Goal: Task Accomplishment & Management: Manage account settings

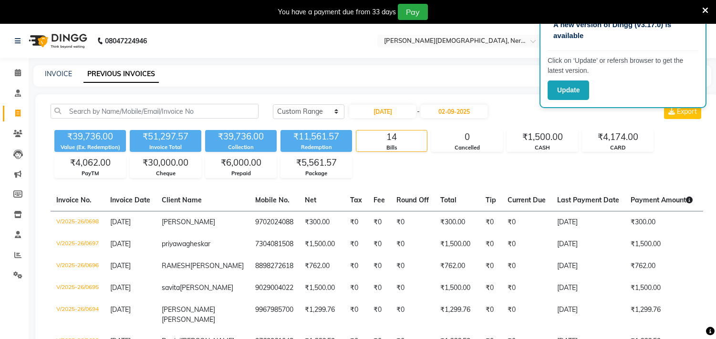
select select "range"
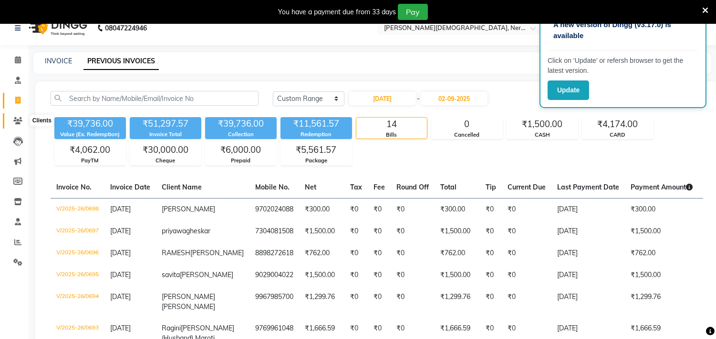
click at [23, 120] on span at bounding box center [18, 121] width 17 height 11
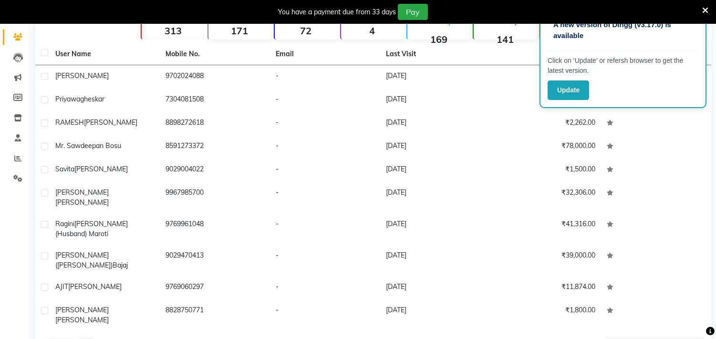
scroll to position [97, 0]
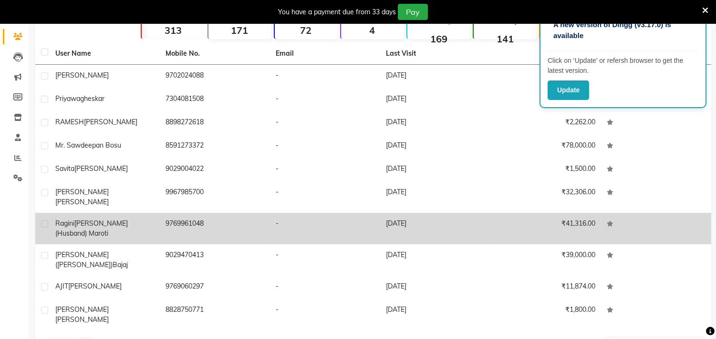
click at [74, 282] on span "[PERSON_NAME]" at bounding box center [94, 286] width 53 height 9
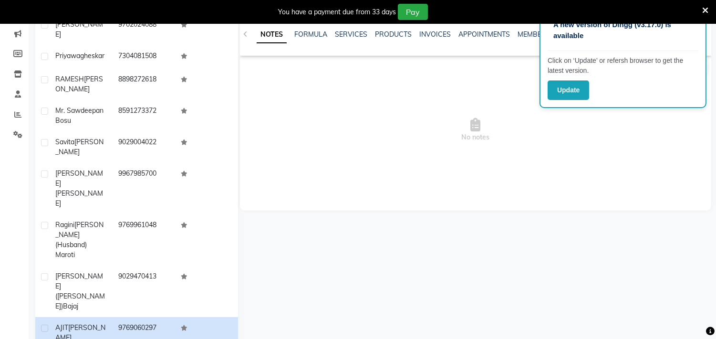
scroll to position [156, 0]
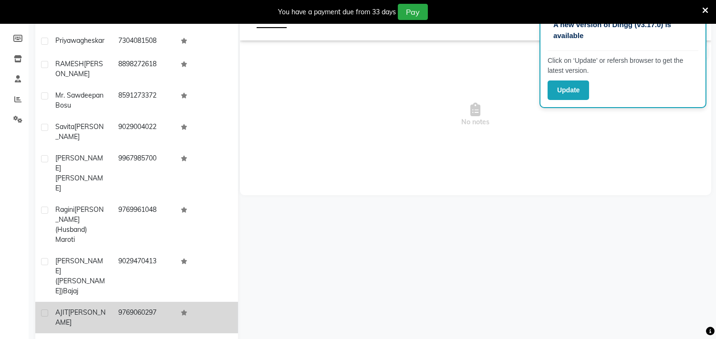
click at [61, 308] on span "AJIT" at bounding box center [61, 312] width 13 height 9
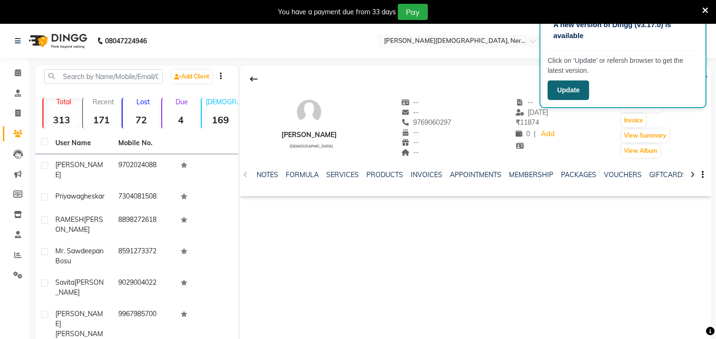
click at [569, 86] on button "Update" at bounding box center [567, 91] width 41 height 20
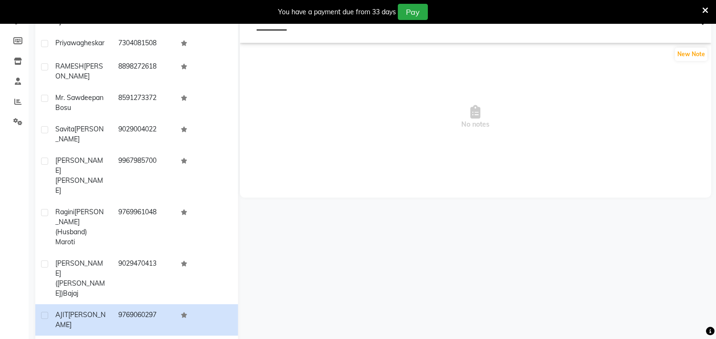
scroll to position [151, 0]
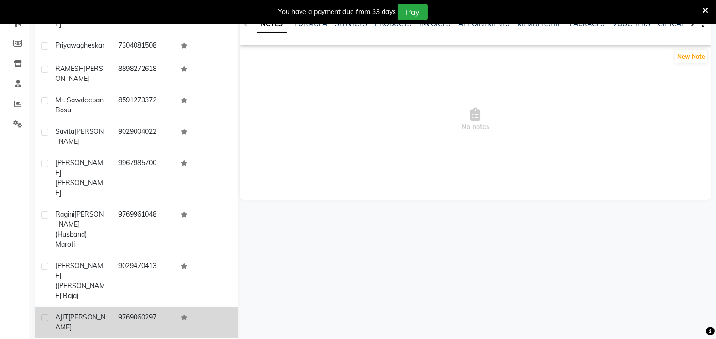
click at [86, 313] on span "[PERSON_NAME]" at bounding box center [80, 322] width 50 height 19
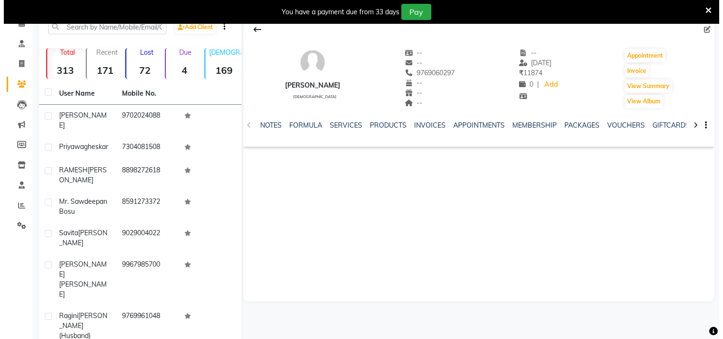
scroll to position [0, 0]
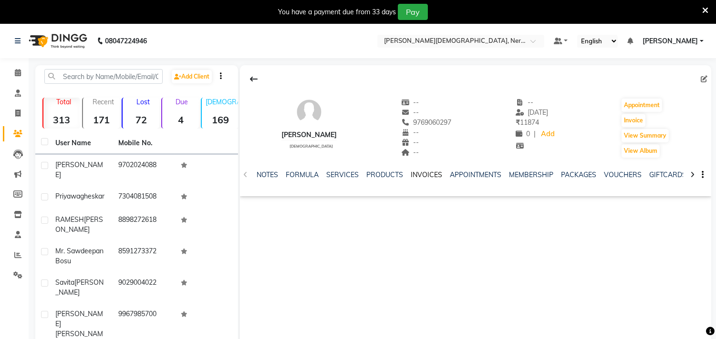
click at [429, 173] on link "INVOICES" at bounding box center [425, 175] width 31 height 9
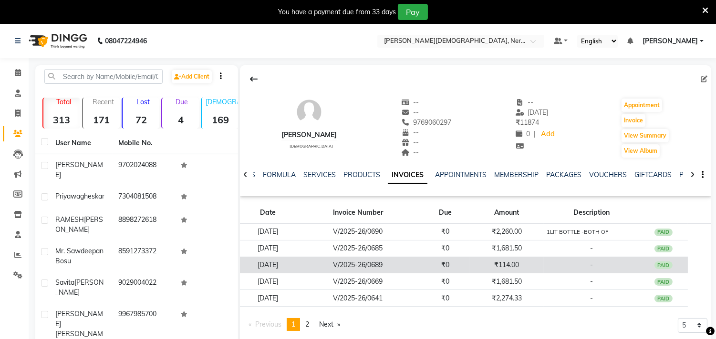
click at [667, 266] on div "PAID" at bounding box center [663, 266] width 18 height 8
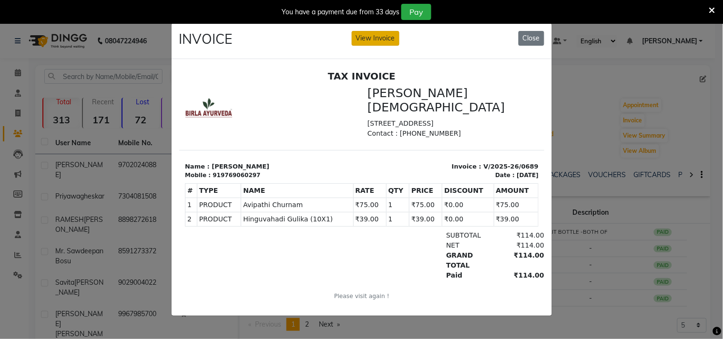
click at [377, 34] on button "View Invoice" at bounding box center [376, 38] width 48 height 15
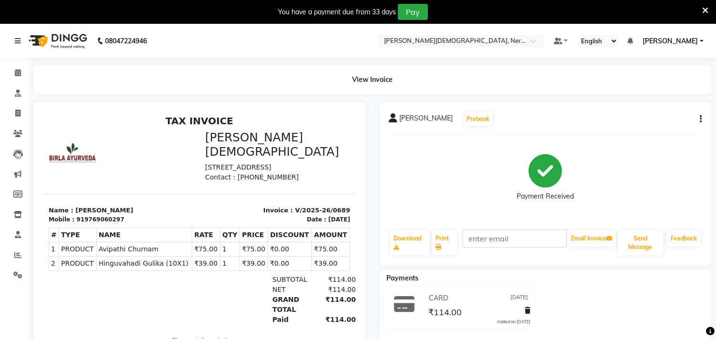
click at [701, 121] on div "AJIT GUPTA Prebook Payment Received Download Print Email Invoice Send Message F…" at bounding box center [545, 184] width 332 height 164
click at [700, 120] on icon "button" at bounding box center [700, 119] width 2 height 0
click at [669, 127] on div "Edit Invoice" at bounding box center [662, 125] width 48 height 12
select select "service"
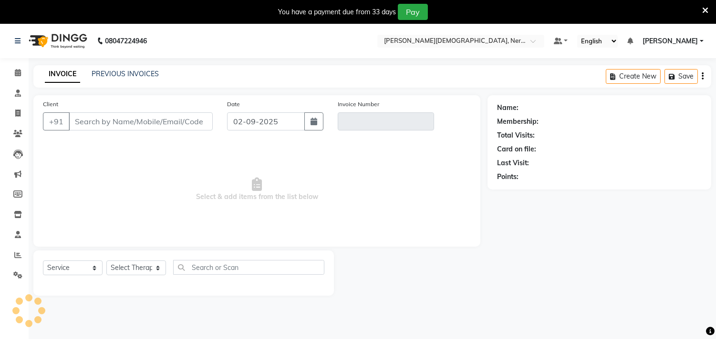
scroll to position [24, 0]
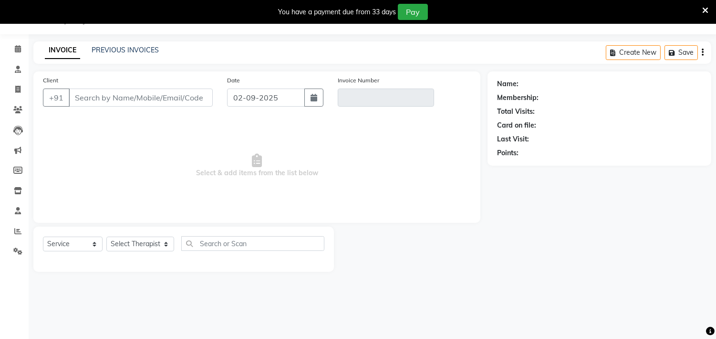
type input "9769060297"
type input "V/2025-26/0689"
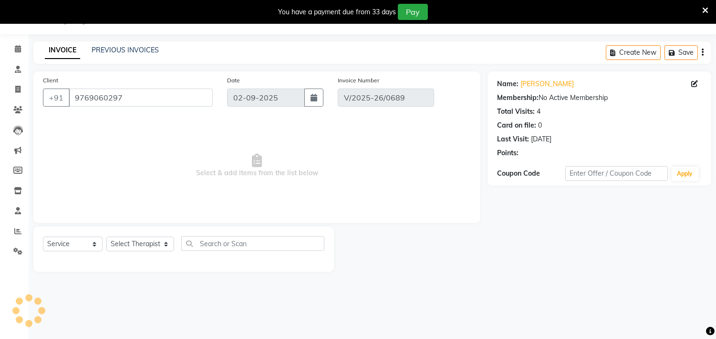
type input "[DATE]"
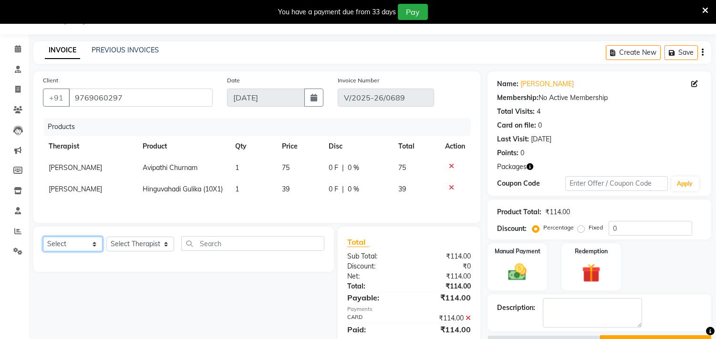
click at [92, 252] on select "Select Service Product Membership Package Voucher Prepaid Gift Card" at bounding box center [73, 244] width 60 height 15
select select "product"
click at [43, 249] on select "Select Service Product Membership Package Voucher Prepaid Gift Card" at bounding box center [73, 244] width 60 height 15
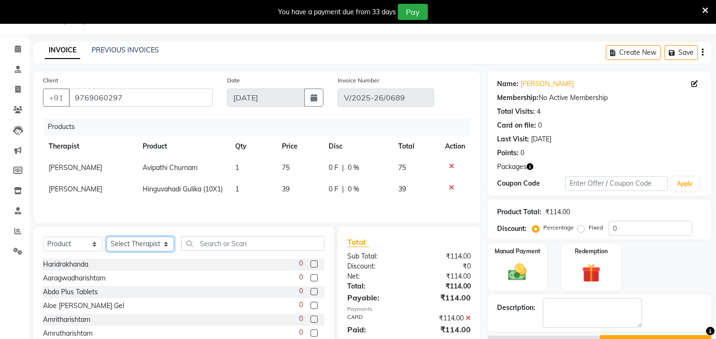
click at [155, 252] on select "Select Therapist Anita Khatke Anjana Surendra Kalyani Avtar Jaiswal Bibina Chan…" at bounding box center [140, 244] width 68 height 15
select select "87551"
click at [106, 249] on select "Select Therapist Anita Khatke Anjana Surendra Kalyani Avtar Jaiswal Bibina Chan…" at bounding box center [140, 244] width 68 height 15
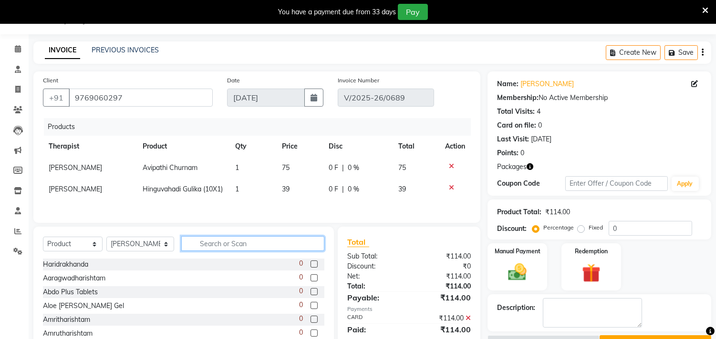
click at [211, 251] on input "text" at bounding box center [252, 243] width 143 height 15
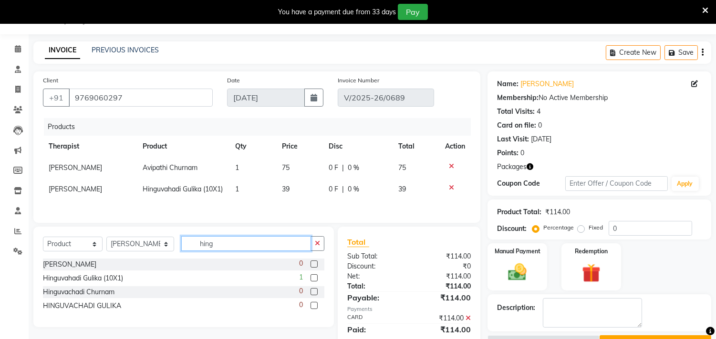
type input "hing"
click at [313, 282] on label at bounding box center [313, 278] width 7 height 7
click at [313, 282] on input "checkbox" at bounding box center [313, 279] width 6 height 6
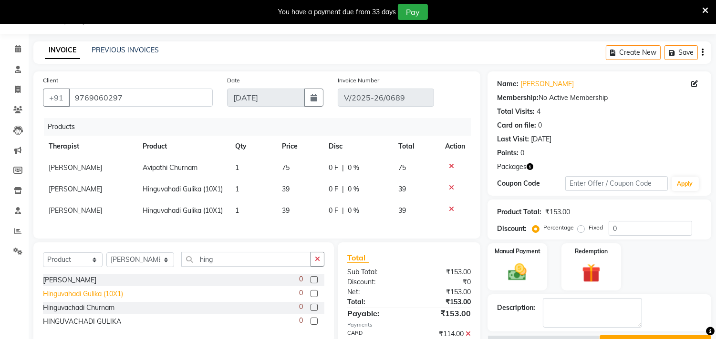
click at [92, 299] on div "Hinguvahadi Gulika (10X1)" at bounding box center [83, 294] width 80 height 10
checkbox input "false"
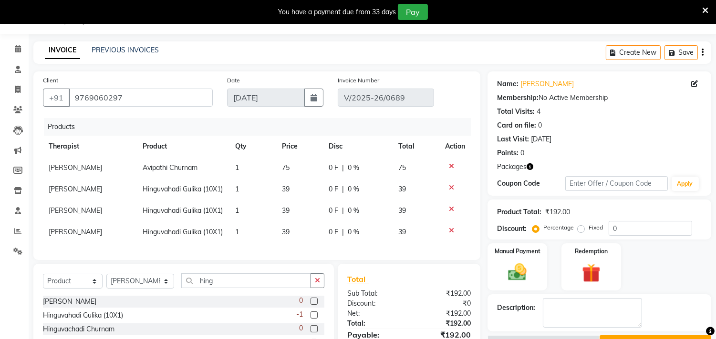
click at [450, 234] on icon at bounding box center [451, 230] width 5 height 7
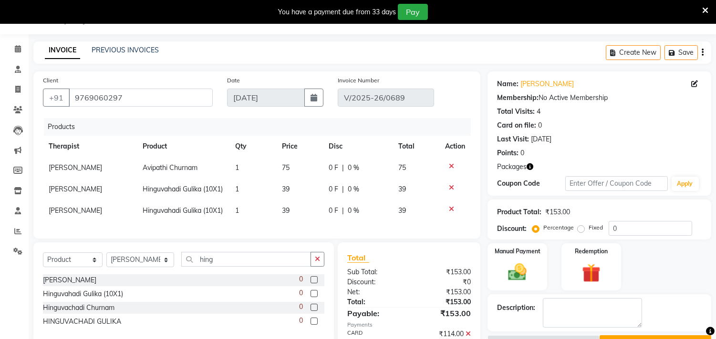
click at [246, 217] on td "1" at bounding box center [252, 210] width 47 height 21
select select "87551"
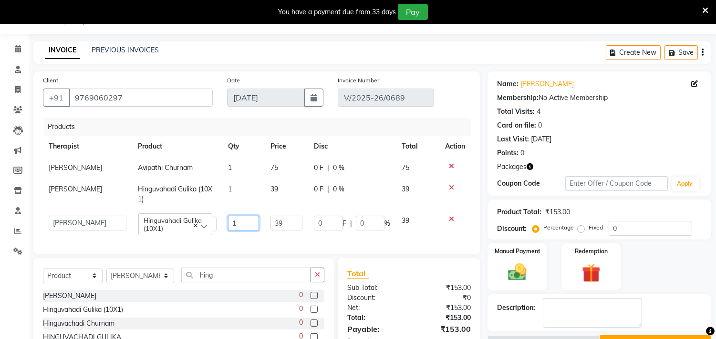
drag, startPoint x: 239, startPoint y: 221, endPoint x: 228, endPoint y: 222, distance: 11.5
click at [228, 222] on input "1" at bounding box center [243, 223] width 31 height 15
type input "2"
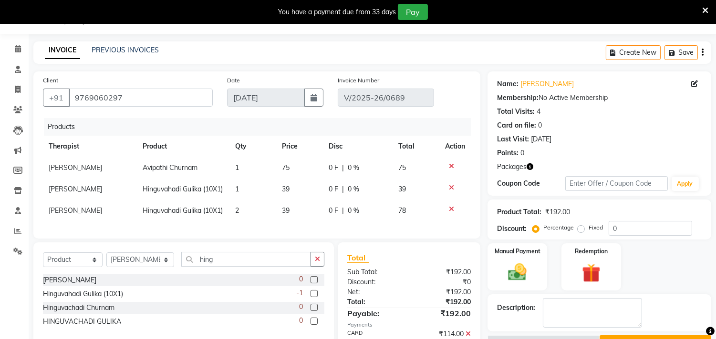
click at [361, 229] on div "Products Therapist Product Qty Price Disc Total Action Dr. Nitin Yadav Avipathi…" at bounding box center [257, 173] width 428 height 111
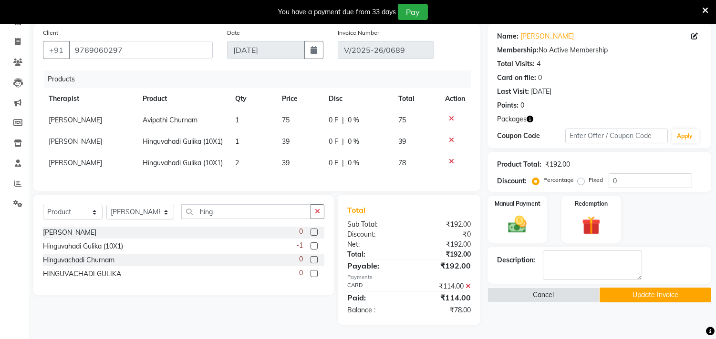
scroll to position [99, 0]
click at [521, 214] on img at bounding box center [516, 225] width 31 height 22
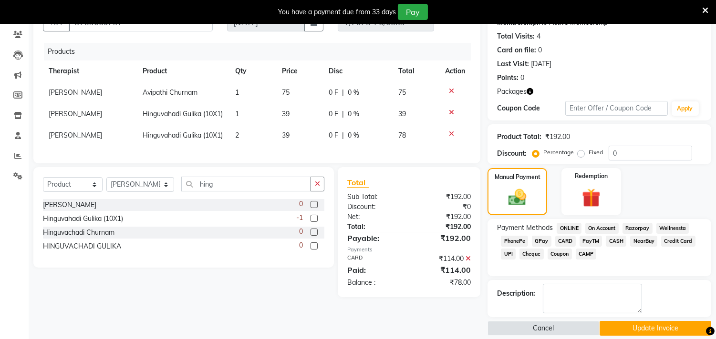
click at [566, 241] on span "CARD" at bounding box center [565, 241] width 20 height 11
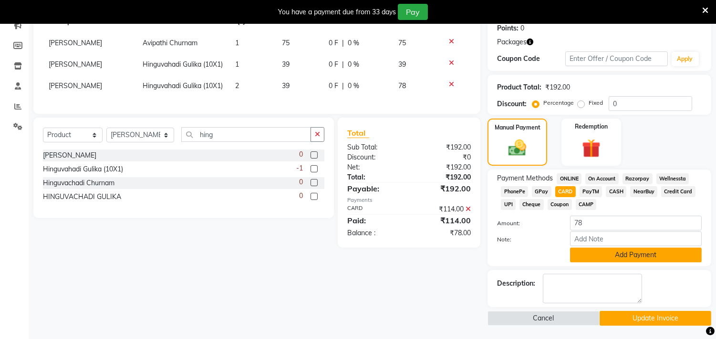
click at [637, 255] on button "Add Payment" at bounding box center [636, 255] width 132 height 15
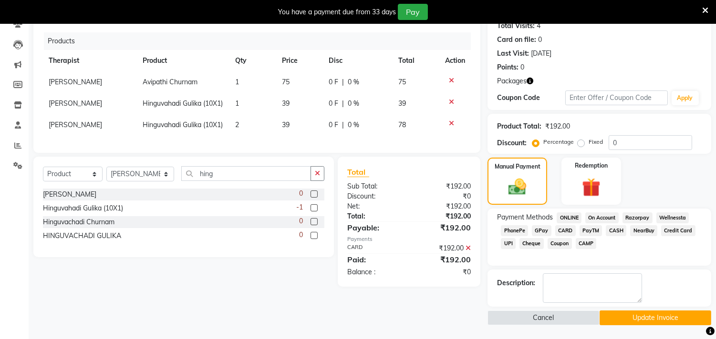
click at [681, 320] on button "Update Invoice" at bounding box center [655, 318] width 112 height 15
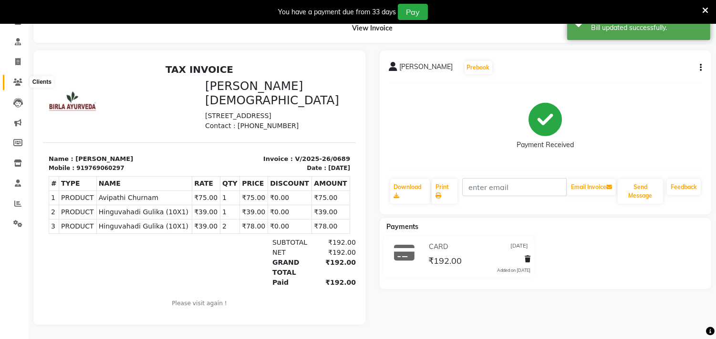
click at [17, 79] on icon at bounding box center [17, 82] width 9 height 7
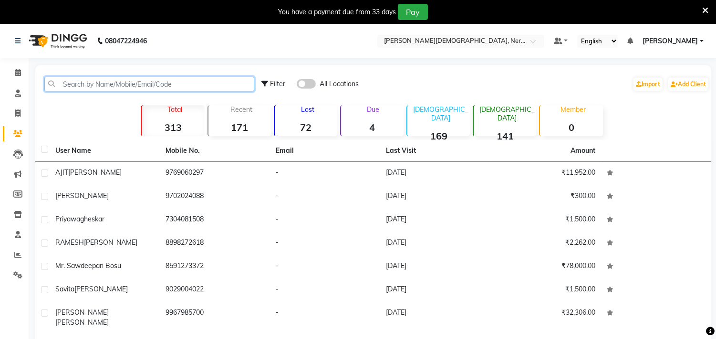
click at [158, 87] on input "text" at bounding box center [149, 84] width 210 height 15
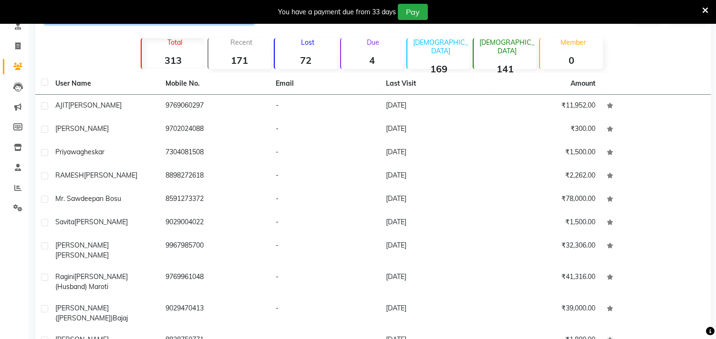
scroll to position [105, 0]
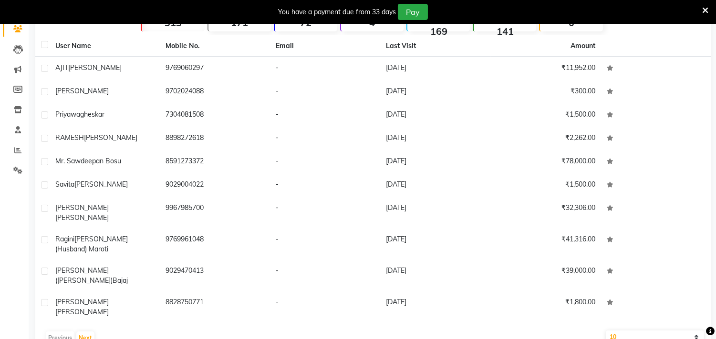
click at [695, 331] on select "10 50 100" at bounding box center [654, 337] width 98 height 13
click at [88, 332] on button "Next" at bounding box center [85, 338] width 18 height 13
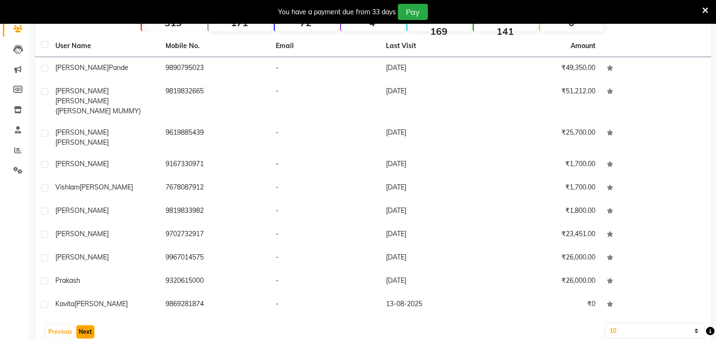
click at [83, 326] on button "Next" at bounding box center [85, 332] width 18 height 13
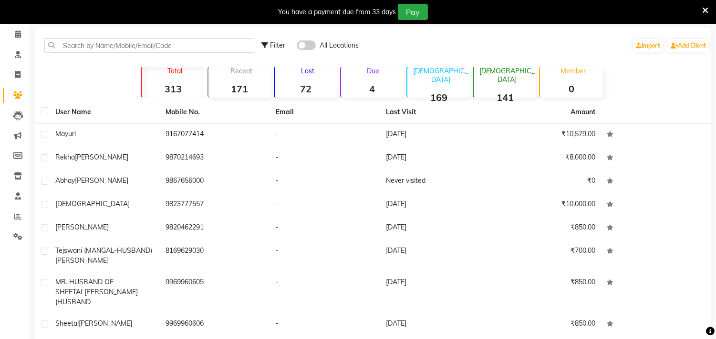
scroll to position [0, 0]
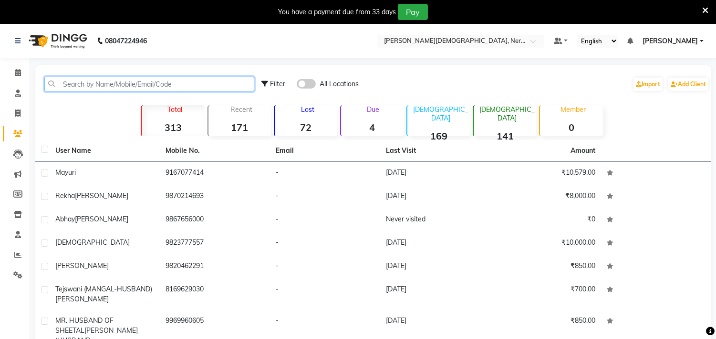
click at [106, 88] on input "text" at bounding box center [149, 84] width 210 height 15
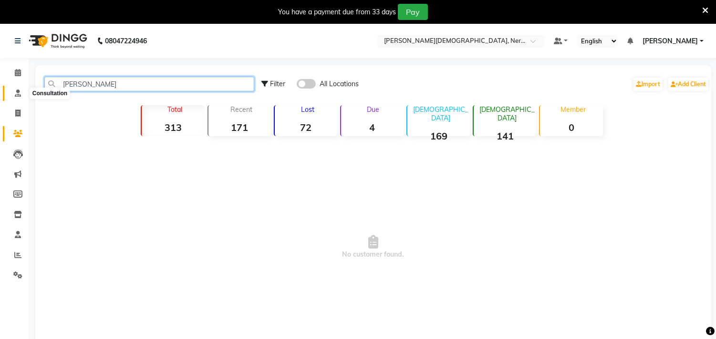
type input "ramesh panchal"
click at [18, 94] on icon at bounding box center [18, 93] width 6 height 7
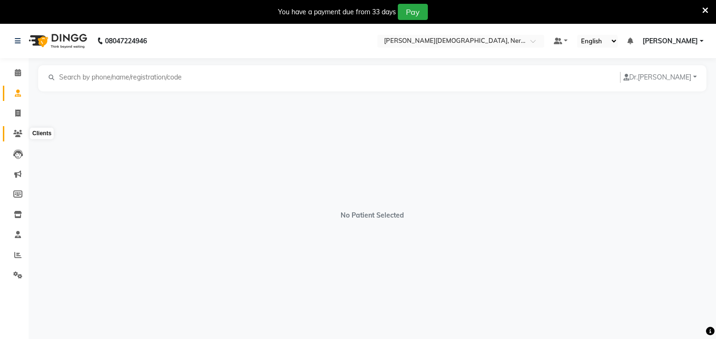
click at [18, 133] on icon at bounding box center [17, 133] width 9 height 7
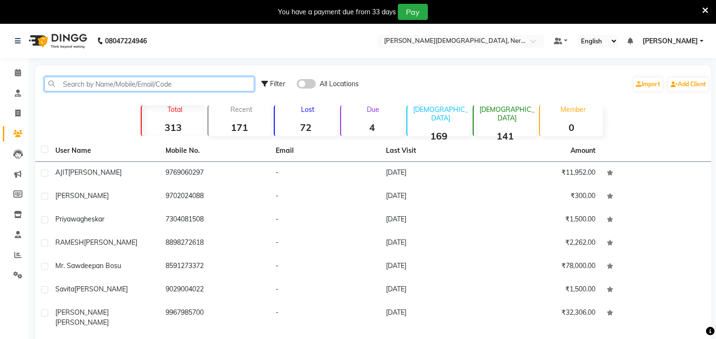
click at [142, 82] on input "text" at bounding box center [149, 84] width 210 height 15
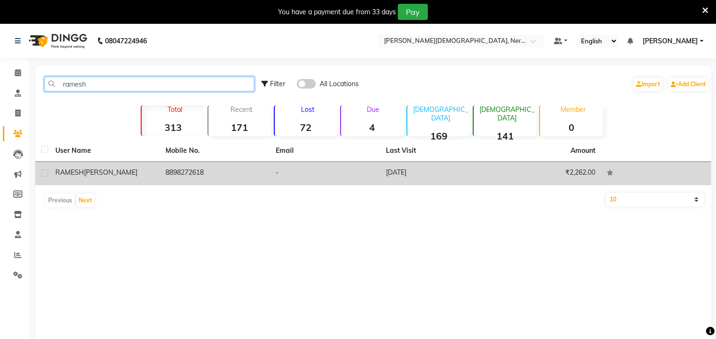
type input "ramesh"
click at [103, 174] on span "[PERSON_NAME]" at bounding box center [110, 172] width 53 height 9
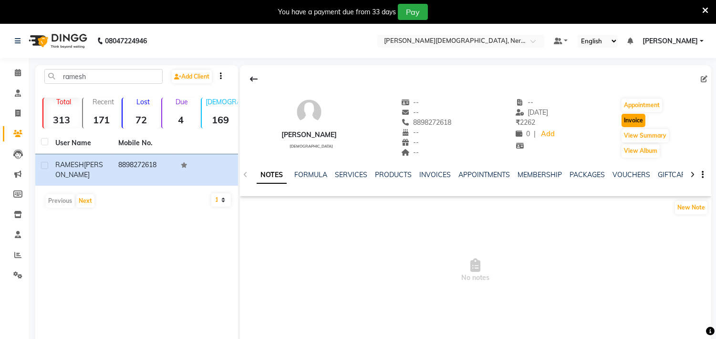
click at [635, 124] on button "Invoice" at bounding box center [633, 120] width 24 height 13
select select "6808"
select select "service"
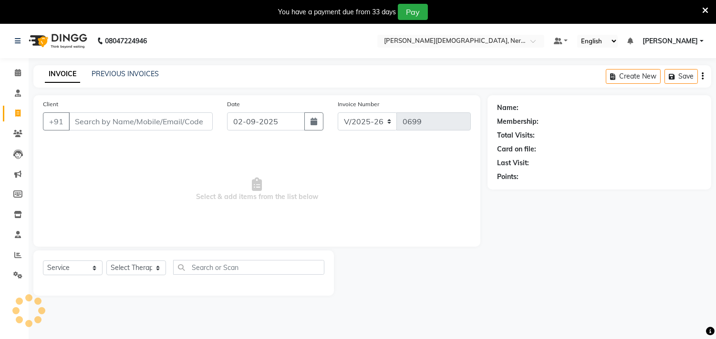
scroll to position [24, 0]
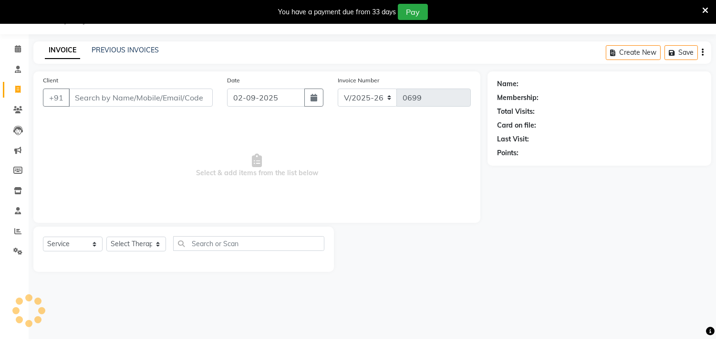
type input "8898272618"
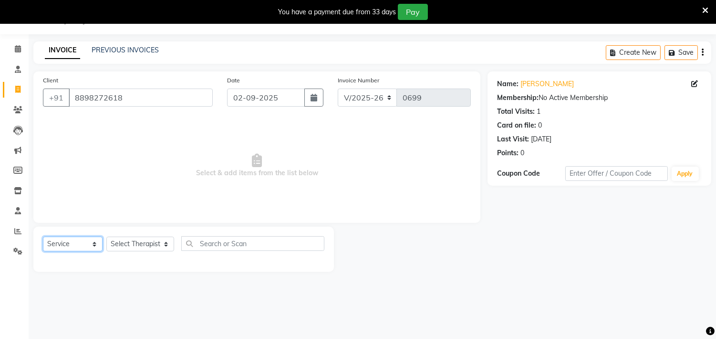
click at [92, 240] on select "Select Service Product Membership Package Voucher Prepaid Gift Card" at bounding box center [73, 244] width 60 height 15
select select "product"
click at [43, 237] on select "Select Service Product Membership Package Voucher Prepaid Gift Card" at bounding box center [73, 244] width 60 height 15
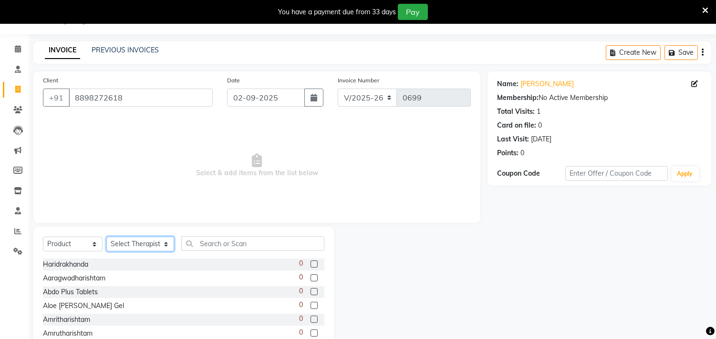
click at [155, 242] on select "Select Therapist Anita Khatke Anjana Surendra Kalyani Avtar Jaiswal Bibina Chan…" at bounding box center [140, 244] width 68 height 15
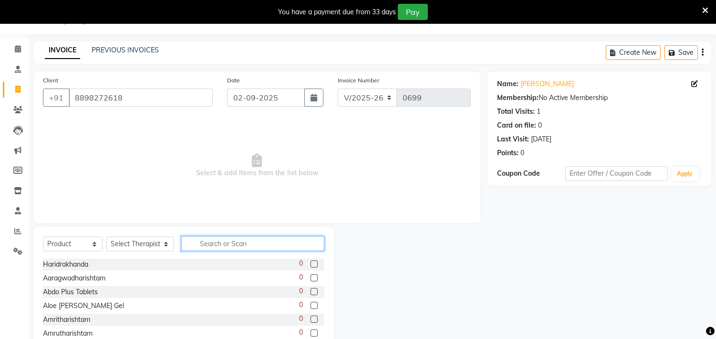
click at [226, 247] on input "text" at bounding box center [252, 243] width 143 height 15
type input "cer"
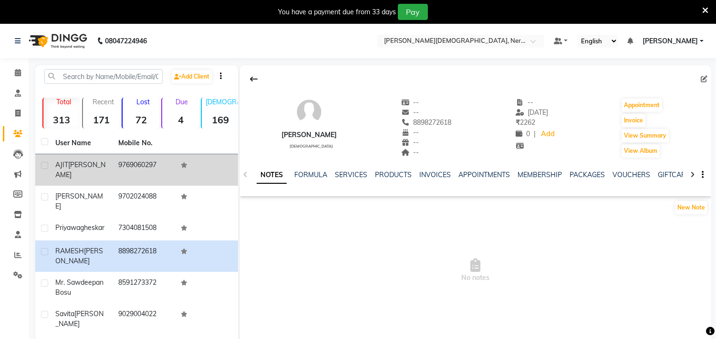
click at [84, 161] on span "[PERSON_NAME]" at bounding box center [80, 170] width 50 height 19
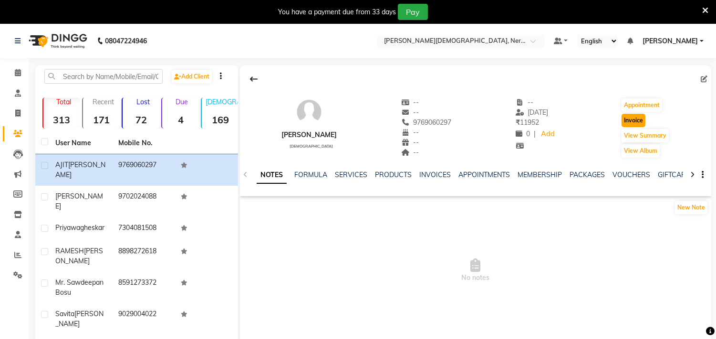
click at [641, 122] on button "Invoice" at bounding box center [633, 120] width 24 height 13
select select "6808"
select select "service"
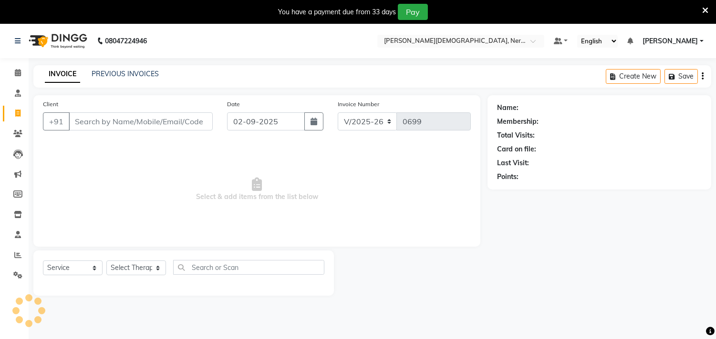
scroll to position [24, 0]
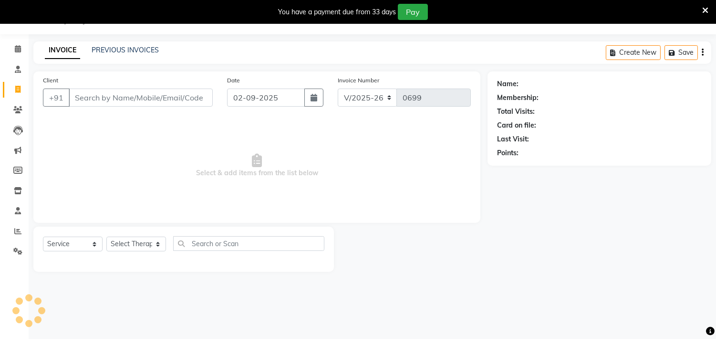
type input "9769060297"
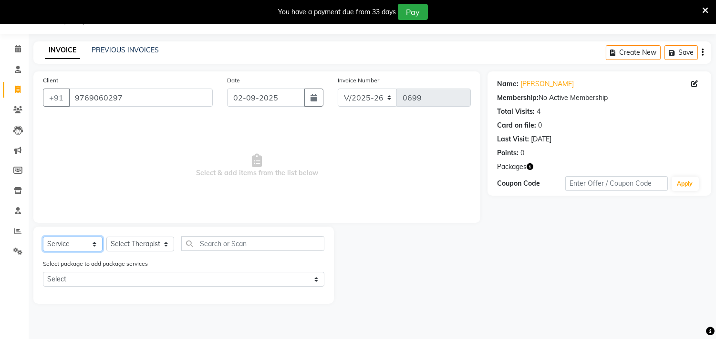
click at [96, 247] on select "Select Service Product Membership Package Voucher Prepaid Gift Card" at bounding box center [73, 244] width 60 height 15
select select "product"
click at [43, 237] on select "Select Service Product Membership Package Voucher Prepaid Gift Card" at bounding box center [73, 244] width 60 height 15
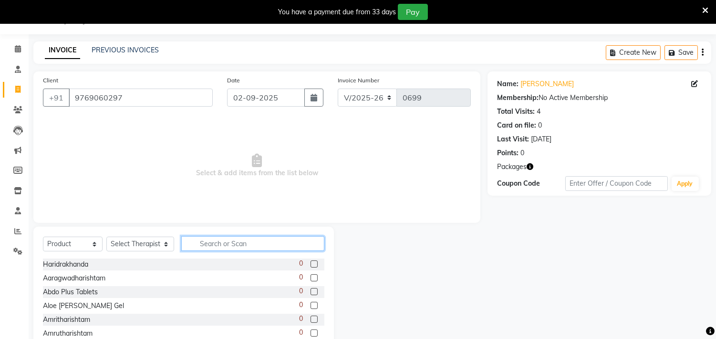
click at [236, 242] on input "text" at bounding box center [252, 243] width 143 height 15
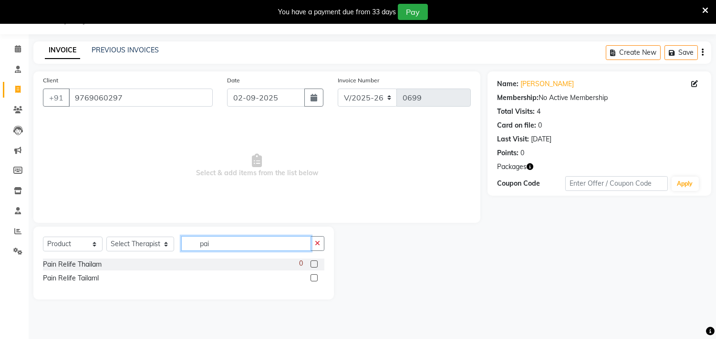
type input "pain"
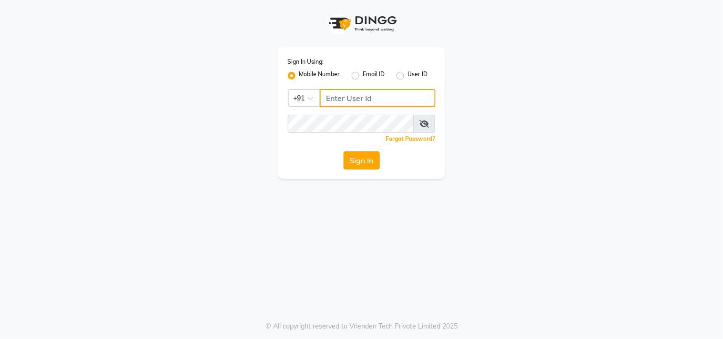
type input "9324581241"
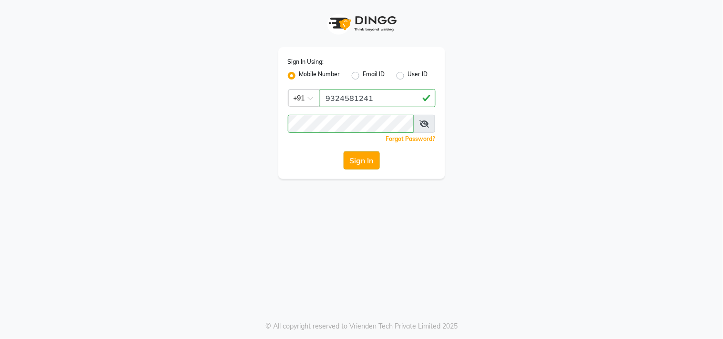
click at [365, 159] on button "Sign In" at bounding box center [362, 161] width 36 height 18
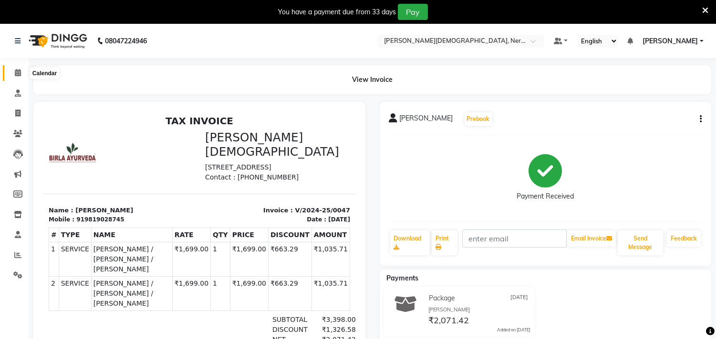
click at [15, 72] on icon at bounding box center [18, 72] width 6 height 7
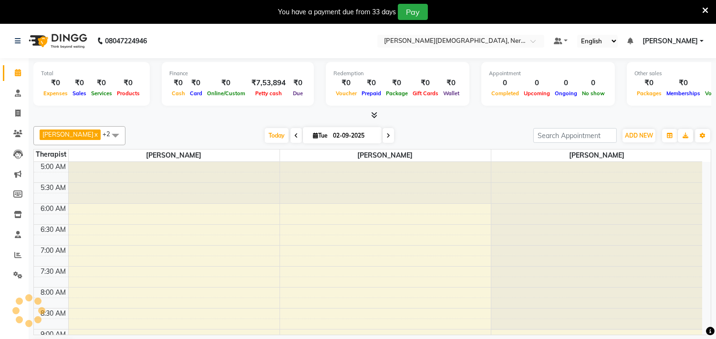
scroll to position [42, 0]
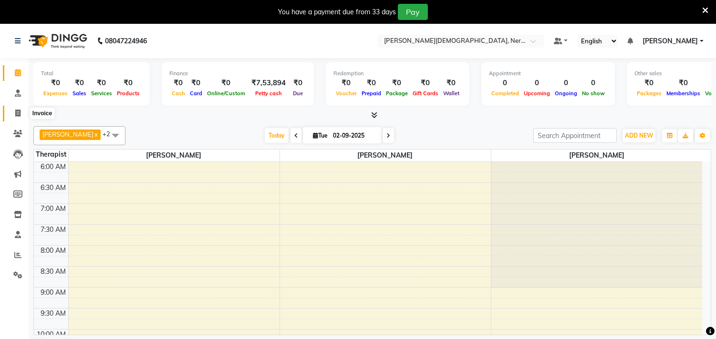
click at [19, 114] on icon at bounding box center [17, 113] width 5 height 7
select select "service"
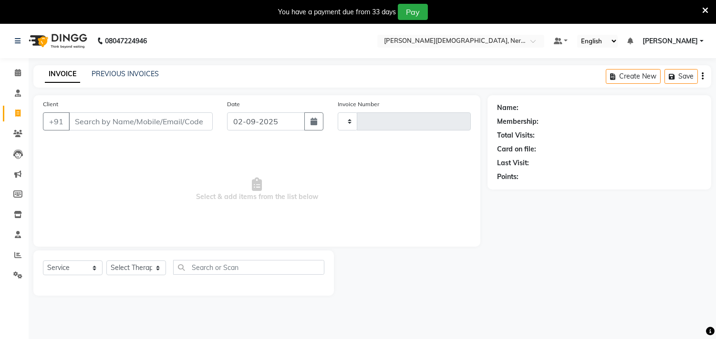
type input "0699"
select select "6808"
click at [142, 72] on link "PREVIOUS INVOICES" at bounding box center [125, 74] width 67 height 9
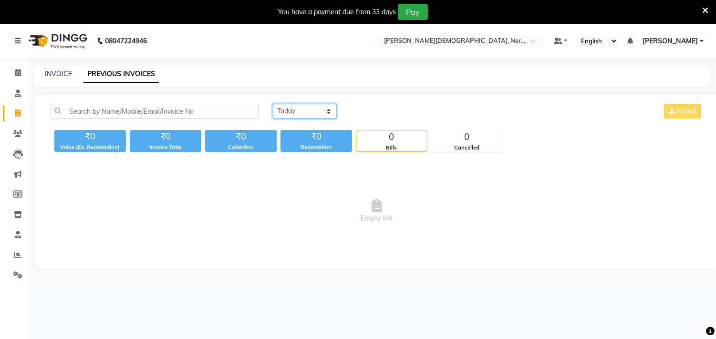
click at [328, 110] on select "[DATE] [DATE] Custom Range" at bounding box center [305, 111] width 64 height 15
select select "range"
click at [273, 104] on select "[DATE] [DATE] Custom Range" at bounding box center [305, 111] width 64 height 15
click at [380, 112] on input "02-09-2025" at bounding box center [382, 111] width 67 height 13
select select "9"
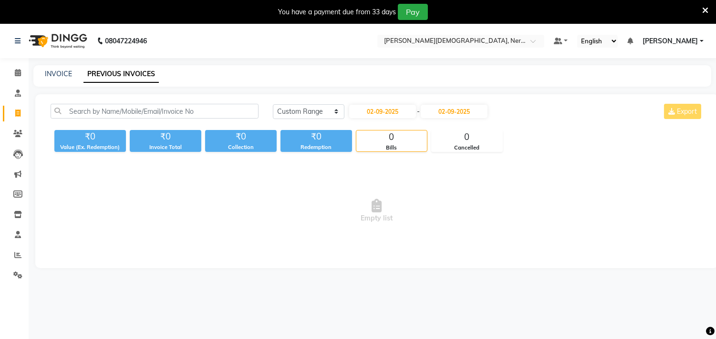
select select "2025"
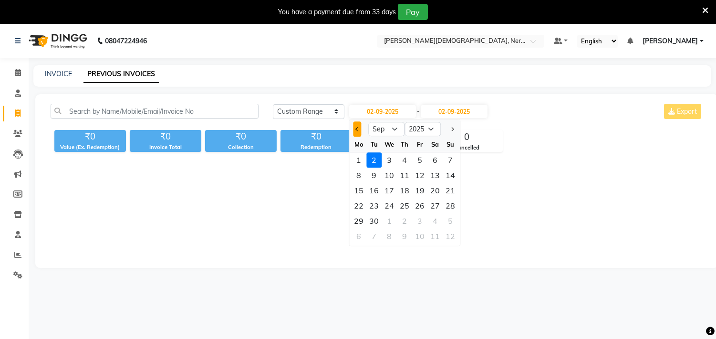
click at [358, 130] on button "Previous month" at bounding box center [357, 129] width 8 height 15
select select "8"
click at [421, 158] on div "1" at bounding box center [419, 160] width 15 height 15
type input "[DATE]"
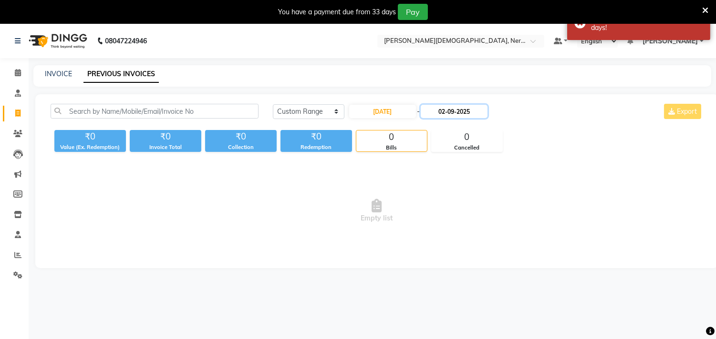
click at [466, 111] on input "02-09-2025" at bounding box center [453, 111] width 67 height 13
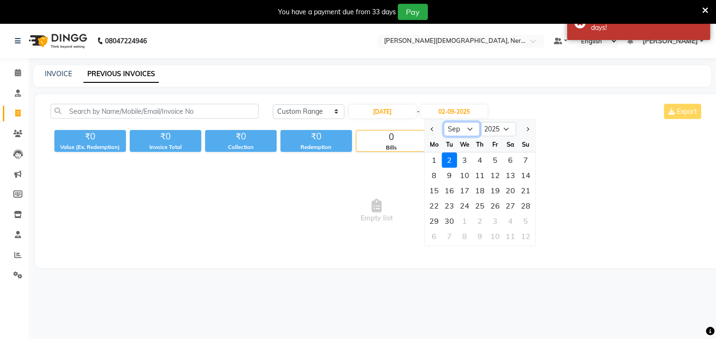
click at [472, 129] on select "Aug Sep Oct Nov Dec" at bounding box center [461, 129] width 36 height 14
select select "8"
click at [443, 122] on select "Aug Sep Oct Nov Dec" at bounding box center [461, 129] width 36 height 14
click at [526, 217] on div "31" at bounding box center [525, 221] width 15 height 15
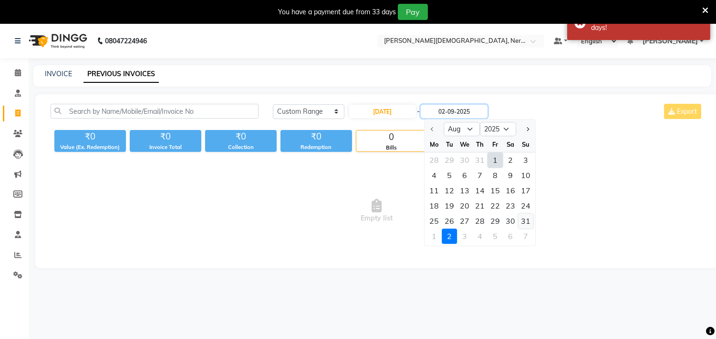
type input "[DATE]"
